Goal: Download file/media

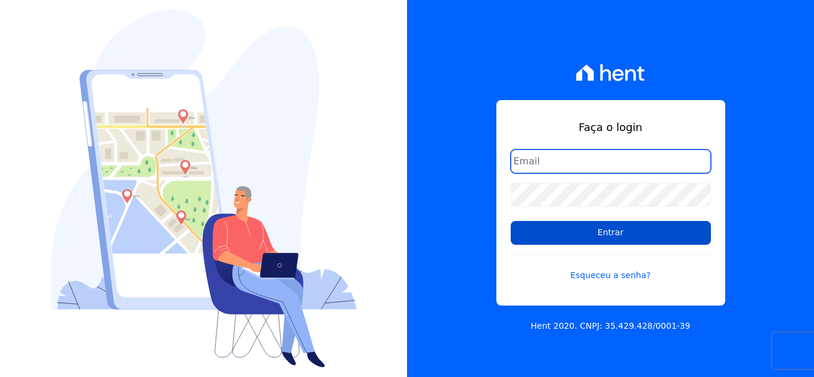
type input "[EMAIL_ADDRESS][DOMAIN_NAME]"
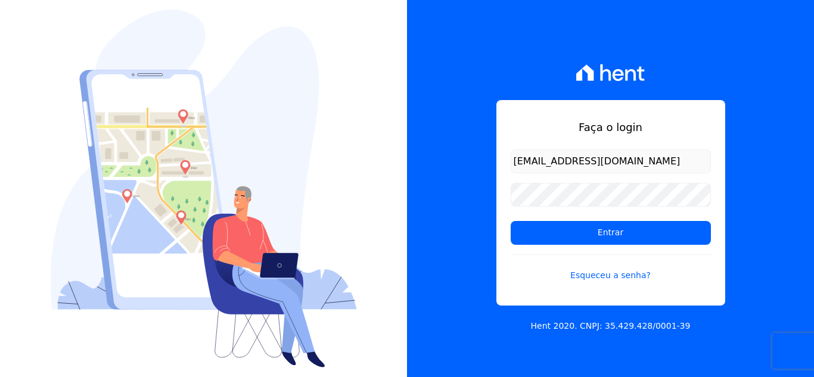
drag, startPoint x: 615, startPoint y: 237, endPoint x: 636, endPoint y: 246, distance: 23.2
click at [614, 237] on input "Entrar" at bounding box center [611, 233] width 200 height 24
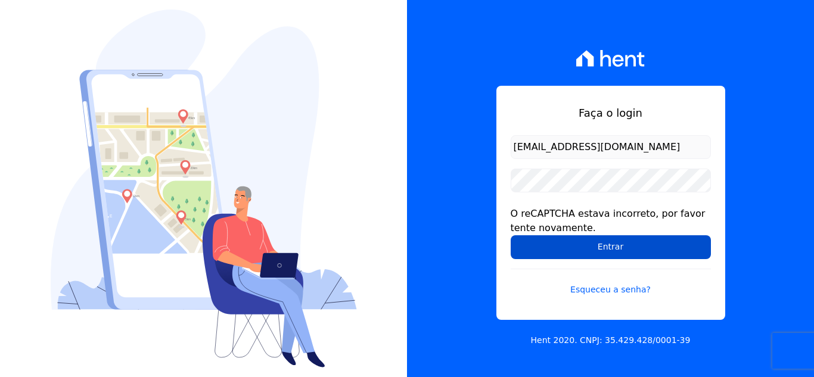
click at [626, 249] on input "Entrar" at bounding box center [611, 247] width 200 height 24
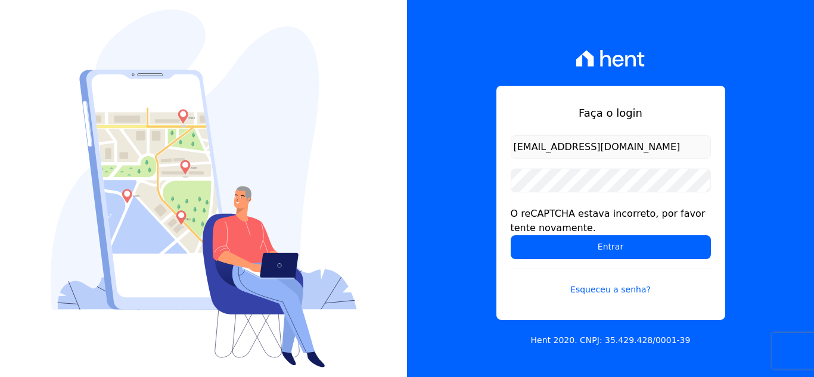
click at [626, 249] on input "Entrar" at bounding box center [611, 247] width 200 height 24
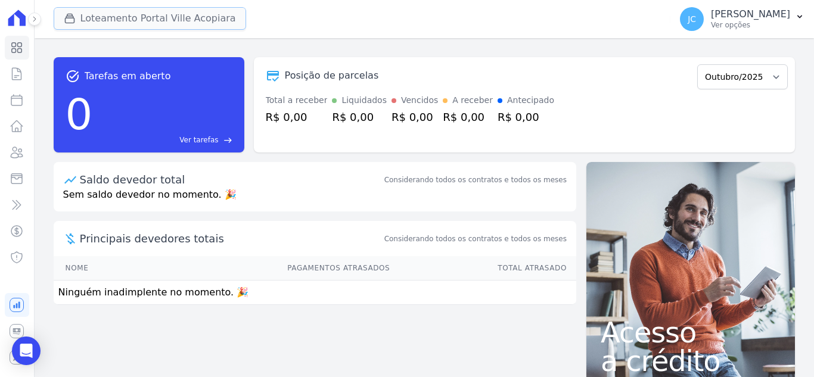
click at [117, 11] on button "Loteamento Portal Ville Acopiara" at bounding box center [150, 18] width 193 height 23
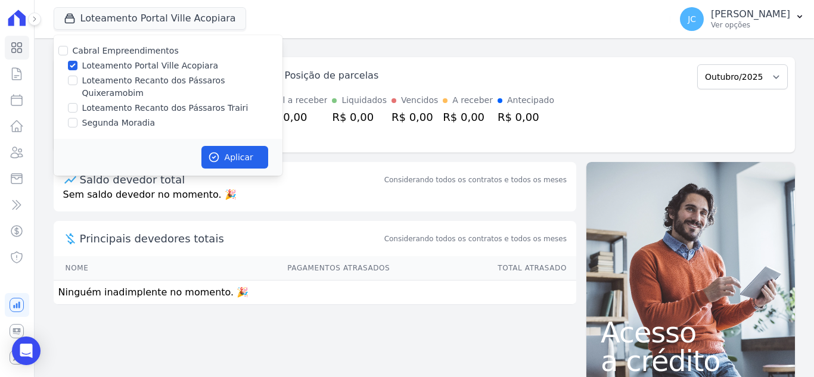
click at [173, 86] on label "Loteamento Recanto dos Pássaros Quixeramobim" at bounding box center [182, 87] width 200 height 25
click at [77, 85] on input "Loteamento Recanto dos Pássaros Quixeramobim" at bounding box center [73, 81] width 10 height 10
checkbox input "true"
click at [182, 68] on label "Loteamento Portal Ville Acopiara" at bounding box center [150, 66] width 136 height 13
click at [77, 68] on input "Loteamento Portal Ville Acopiara" at bounding box center [73, 66] width 10 height 10
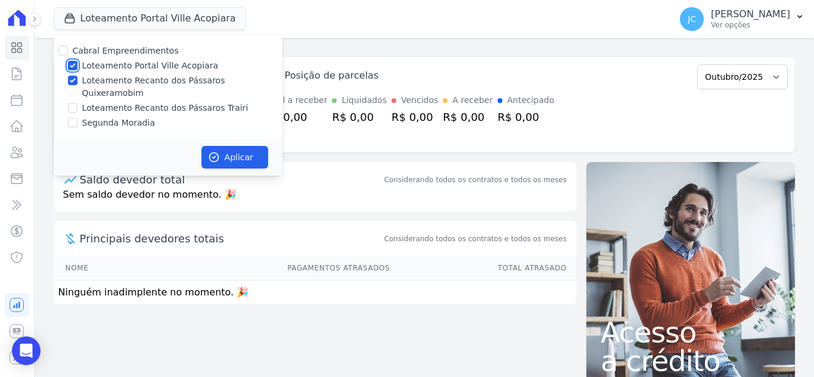
checkbox input "false"
click at [213, 146] on button "Aplicar" at bounding box center [234, 157] width 67 height 23
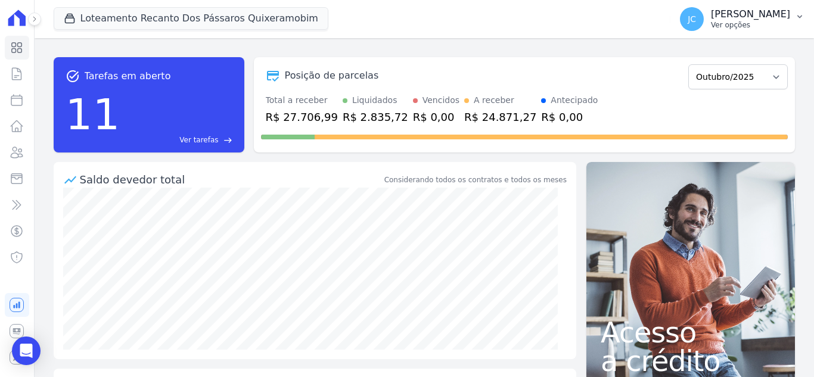
click at [758, 24] on p "Ver opções" at bounding box center [750, 25] width 79 height 10
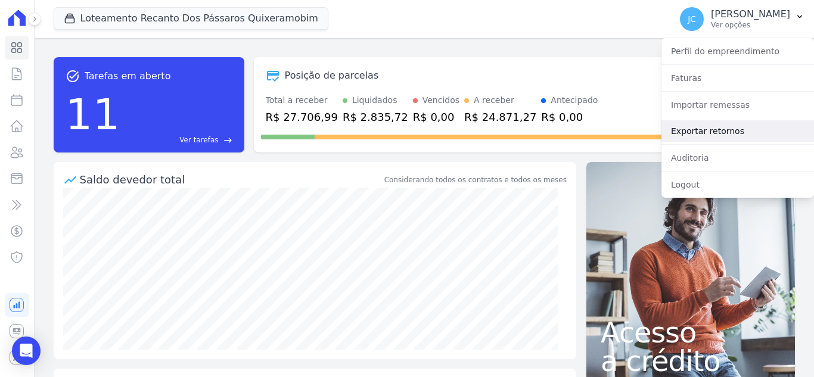
click at [728, 126] on link "Exportar retornos" at bounding box center [738, 130] width 153 height 21
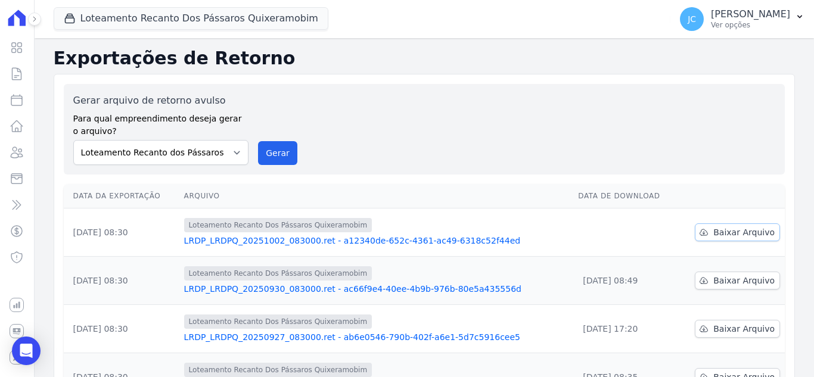
click at [695, 230] on link "Baixar Arquivo" at bounding box center [737, 233] width 85 height 18
click at [146, 15] on button "Loteamento Recanto Dos Pássaros Quixeramobim" at bounding box center [191, 18] width 275 height 23
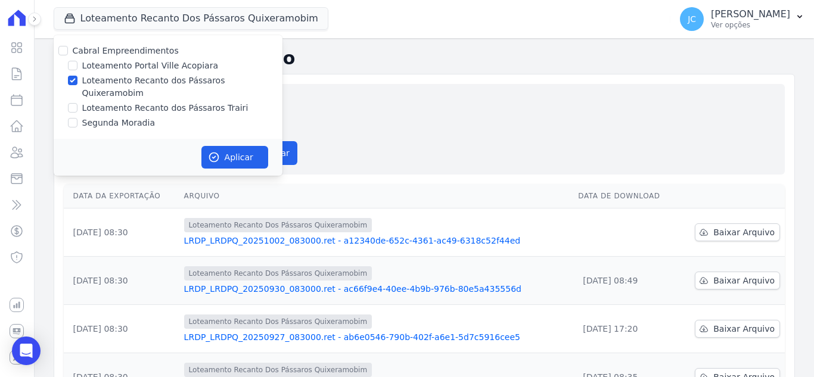
click at [138, 83] on label "Loteamento Recanto dos Pássaros Quixeramobim" at bounding box center [182, 87] width 200 height 25
click at [77, 83] on input "Loteamento Recanto dos Pássaros Quixeramobim" at bounding box center [73, 81] width 10 height 10
checkbox input "false"
click at [130, 102] on label "Loteamento Recanto dos Pássaros Trairi" at bounding box center [165, 108] width 166 height 13
click at [77, 103] on input "Loteamento Recanto dos Pássaros Trairi" at bounding box center [73, 108] width 10 height 10
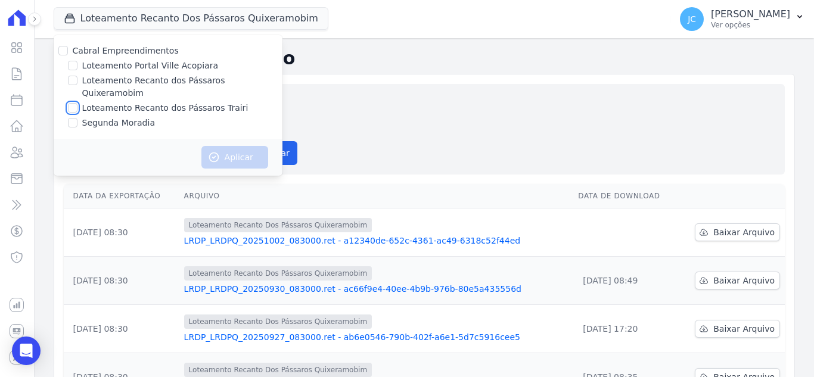
checkbox input "true"
click at [233, 149] on button "Aplicar" at bounding box center [234, 157] width 67 height 23
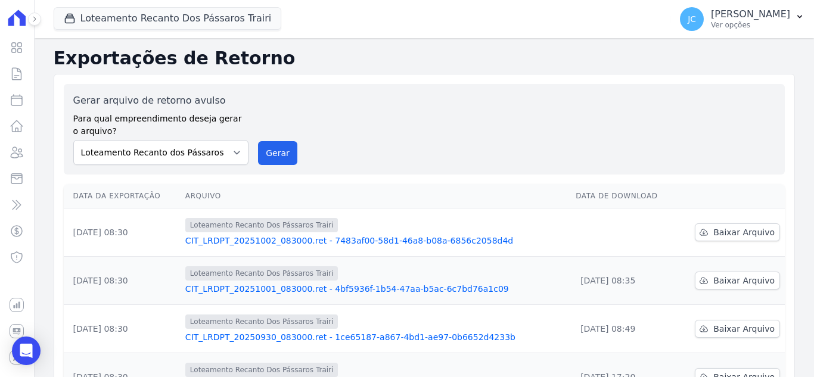
click at [734, 222] on td "Baixar Arquivo" at bounding box center [731, 233] width 108 height 48
click at [733, 227] on span "Baixar Arquivo" at bounding box center [744, 233] width 61 height 12
